Goal: Task Accomplishment & Management: Manage account settings

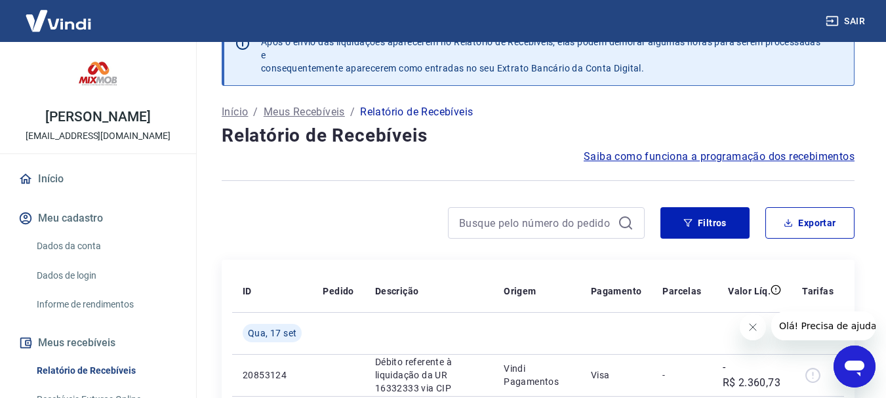
scroll to position [66, 0]
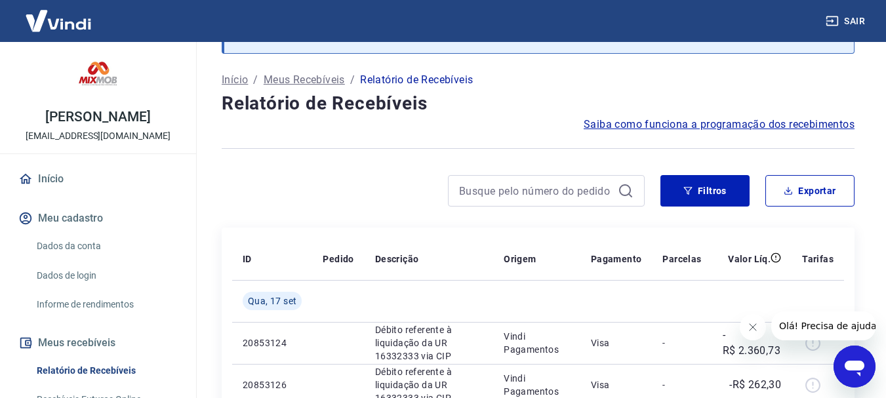
click at [753, 330] on icon "Fechar mensagem da empresa" at bounding box center [752, 327] width 10 height 10
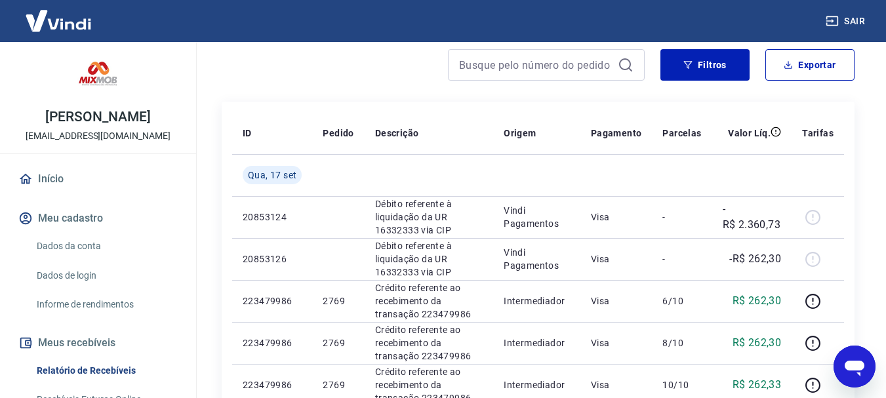
scroll to position [197, 0]
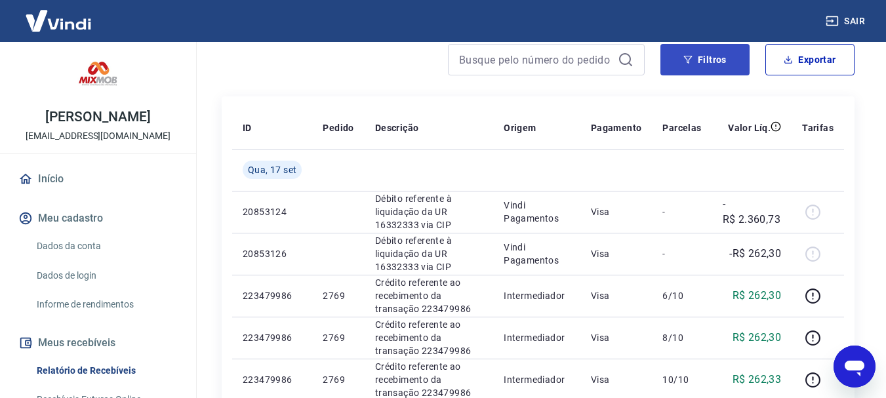
click at [689, 58] on icon "button" at bounding box center [687, 59] width 9 height 9
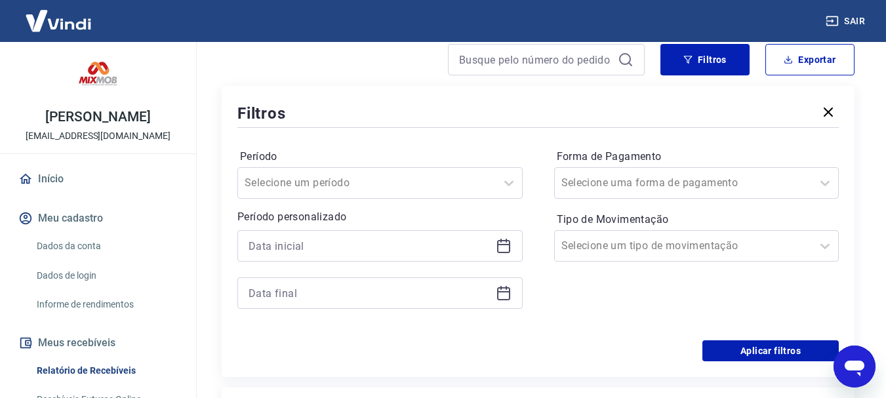
click at [507, 244] on icon at bounding box center [503, 244] width 13 height 1
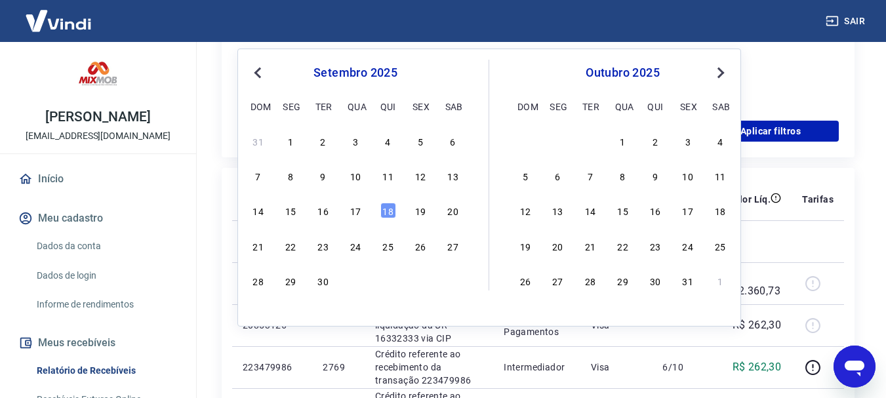
scroll to position [393, 0]
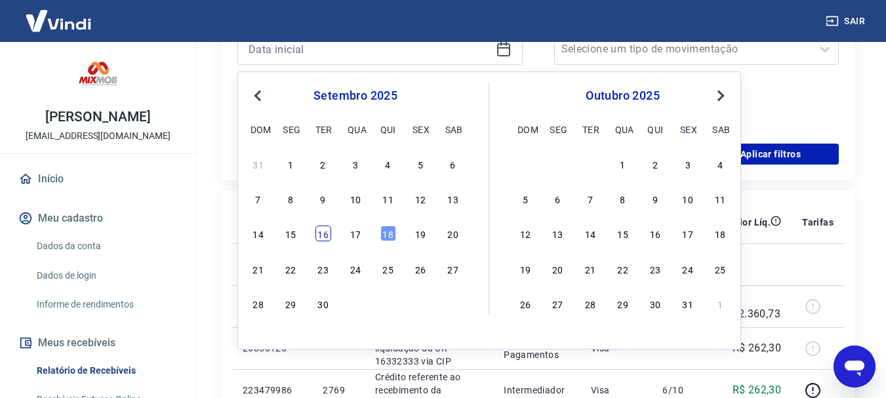
click at [323, 233] on div "16" at bounding box center [323, 234] width 16 height 16
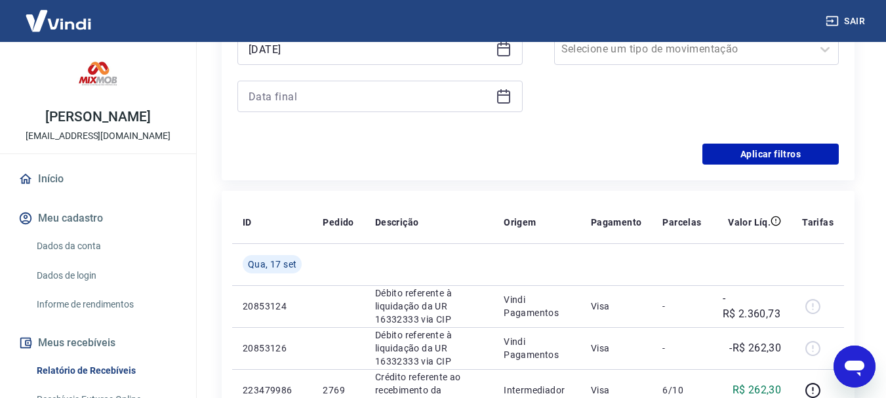
type input "[DATE]"
click at [323, 233] on th "Pedido" at bounding box center [338, 222] width 52 height 42
click at [502, 94] on icon at bounding box center [504, 97] width 16 height 16
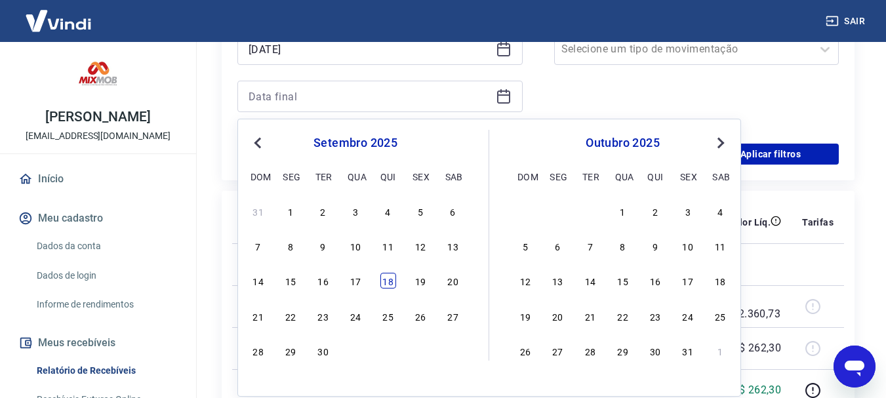
click at [388, 280] on div "18" at bounding box center [388, 281] width 16 height 16
click at [388, 280] on td at bounding box center [429, 264] width 129 height 42
type input "[DATE]"
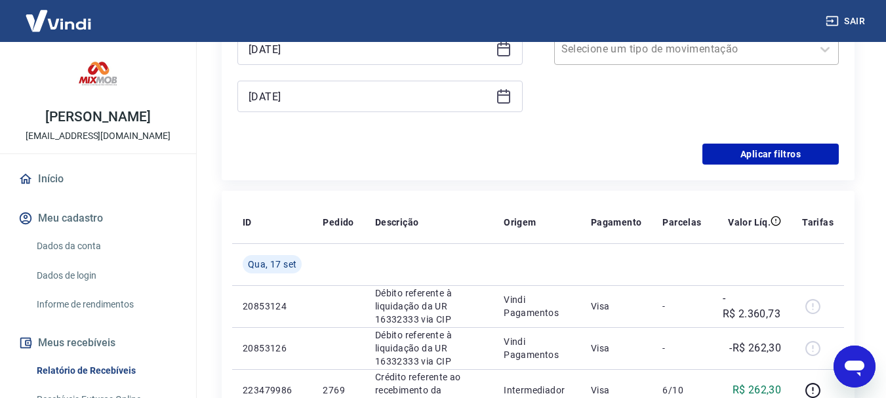
click at [726, 58] on div at bounding box center [683, 49] width 245 height 18
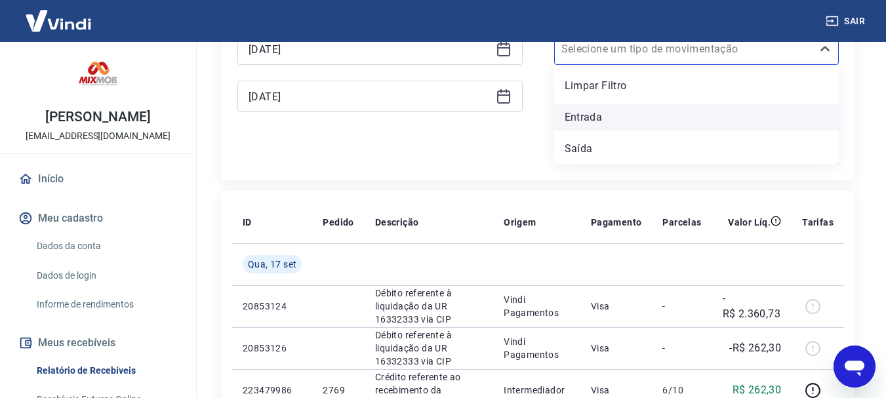
click at [582, 120] on div "Entrada" at bounding box center [696, 117] width 285 height 26
click at [582, 120] on div "Forma de Pagamento Selecione uma forma de pagamento Tipo de Movimentação option…" at bounding box center [696, 39] width 285 height 178
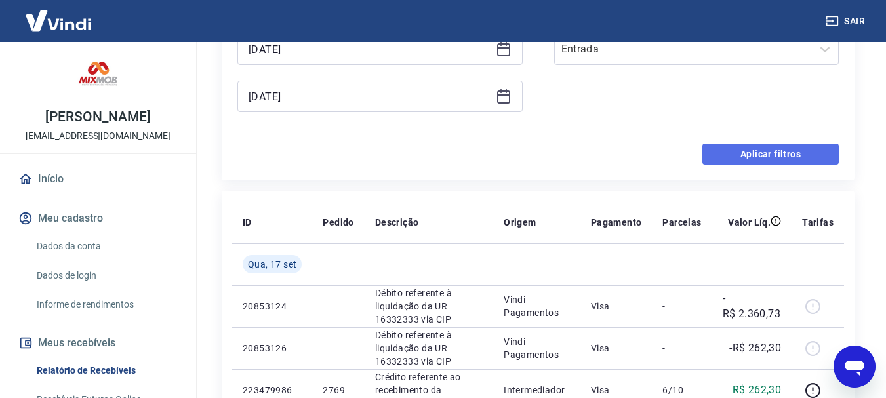
click at [763, 149] on button "Aplicar filtros" at bounding box center [770, 154] width 136 height 21
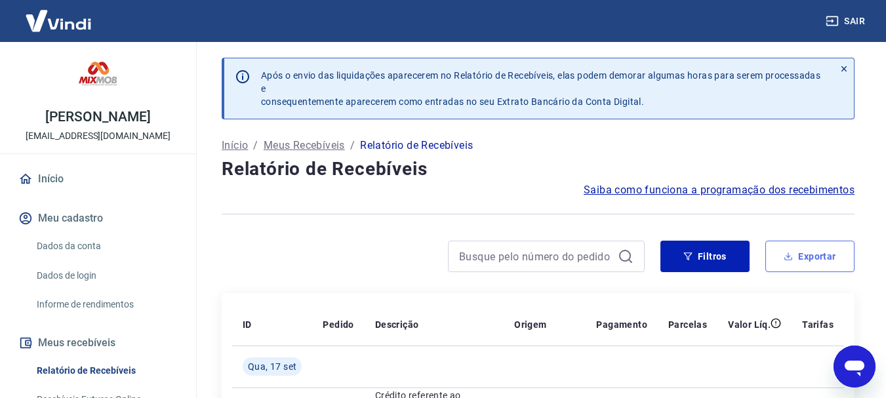
click at [803, 252] on button "Exportar" at bounding box center [809, 256] width 89 height 31
type input "[DATE]"
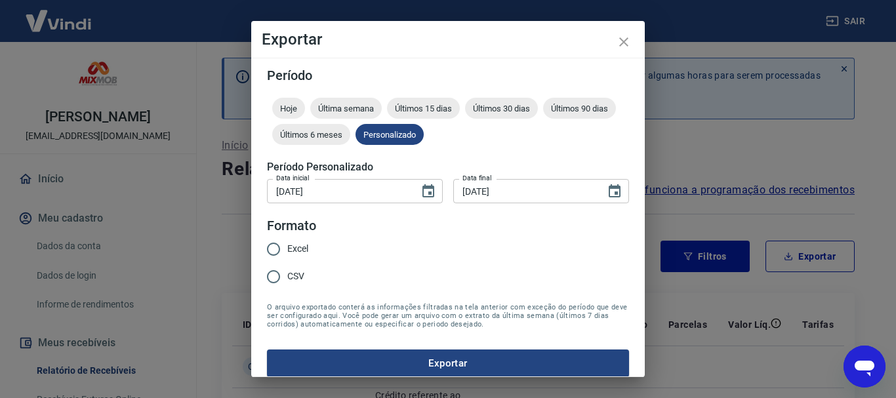
click at [273, 277] on input "CSV" at bounding box center [274, 277] width 28 height 28
radio input "true"
click at [451, 361] on button "Exportar" at bounding box center [448, 363] width 362 height 28
